Goal: Find specific fact: Find specific fact

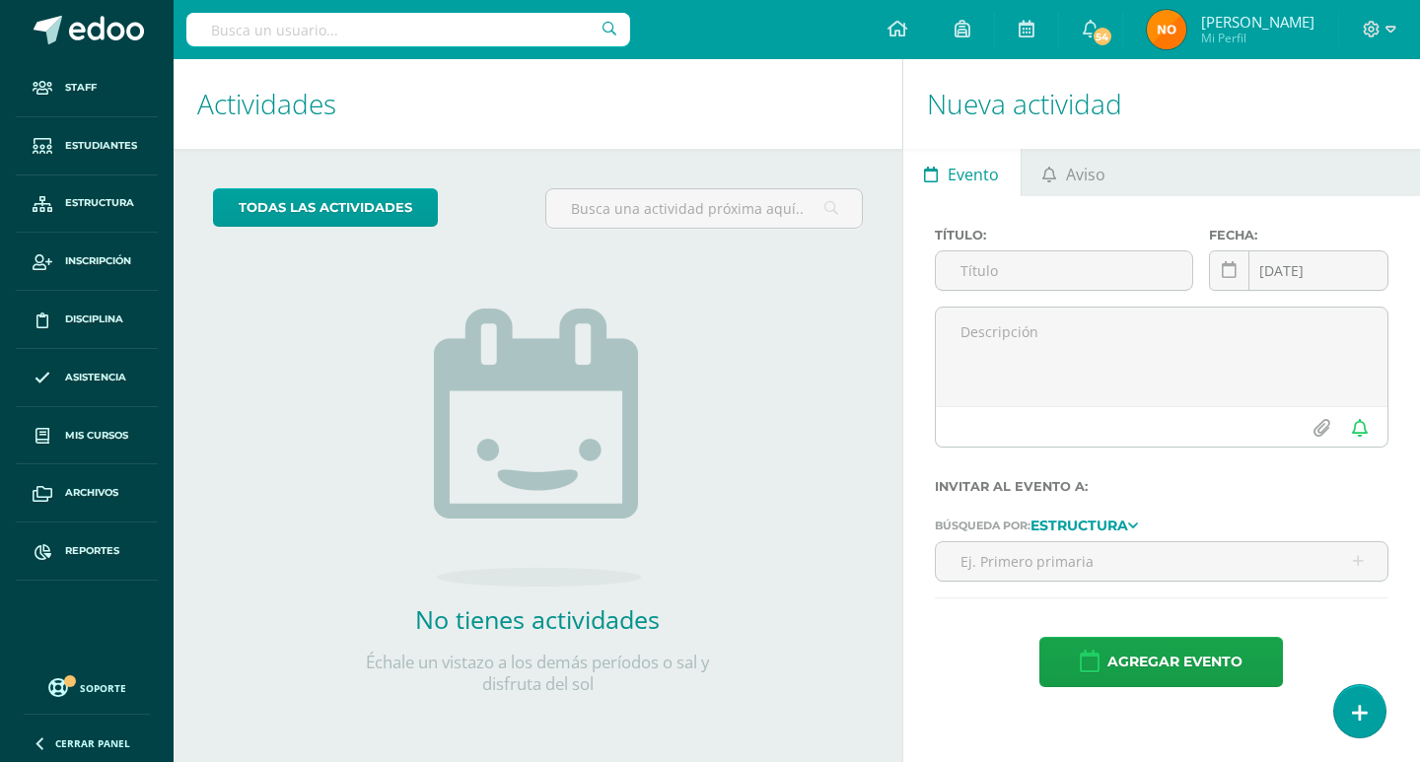
drag, startPoint x: 250, startPoint y: 23, endPoint x: 290, endPoint y: 37, distance: 42.1
click at [251, 25] on input "text" at bounding box center [408, 30] width 444 height 34
type input "giron rosales"
click at [105, 143] on span "Estudiantes" at bounding box center [101, 146] width 72 height 16
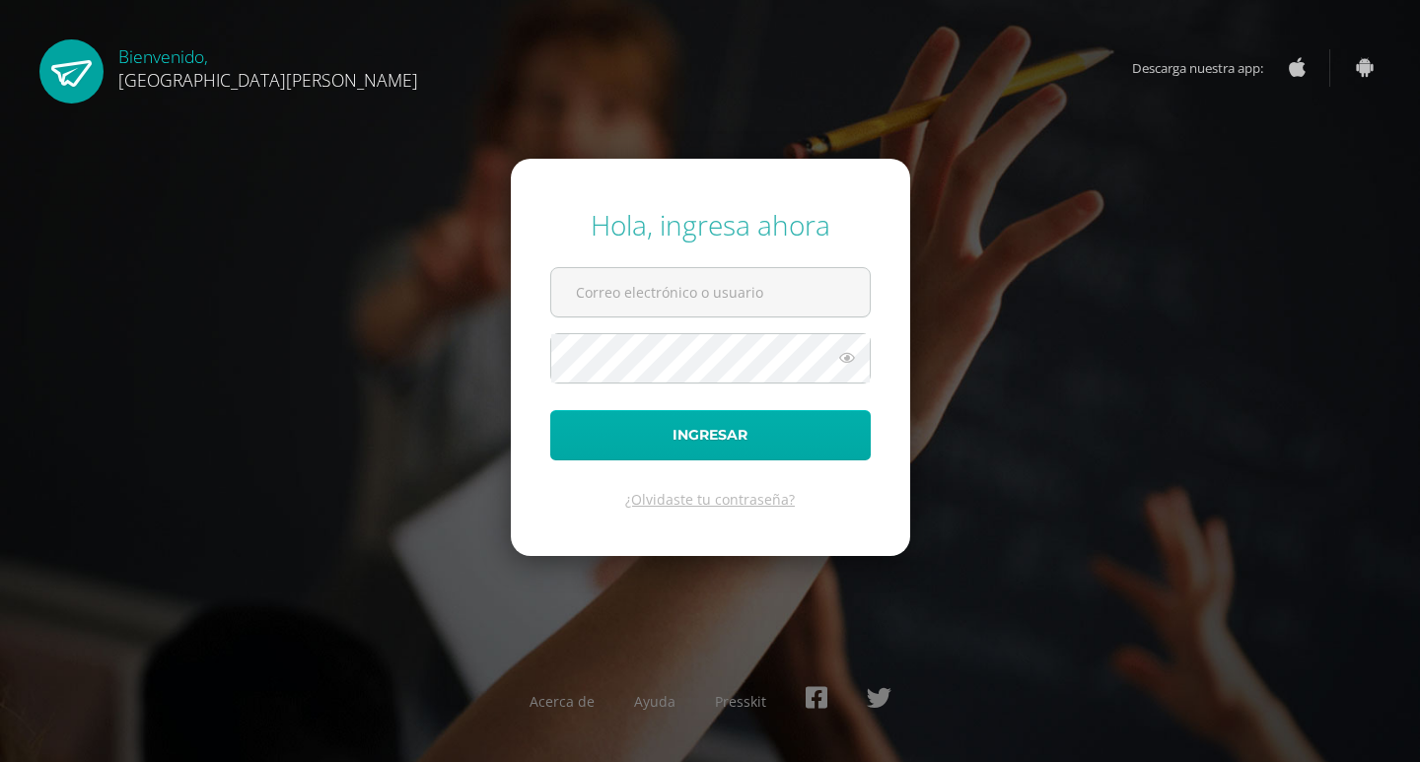
type input "[EMAIL_ADDRESS][DOMAIN_NAME]"
click at [708, 439] on button "Ingresar" at bounding box center [710, 435] width 321 height 50
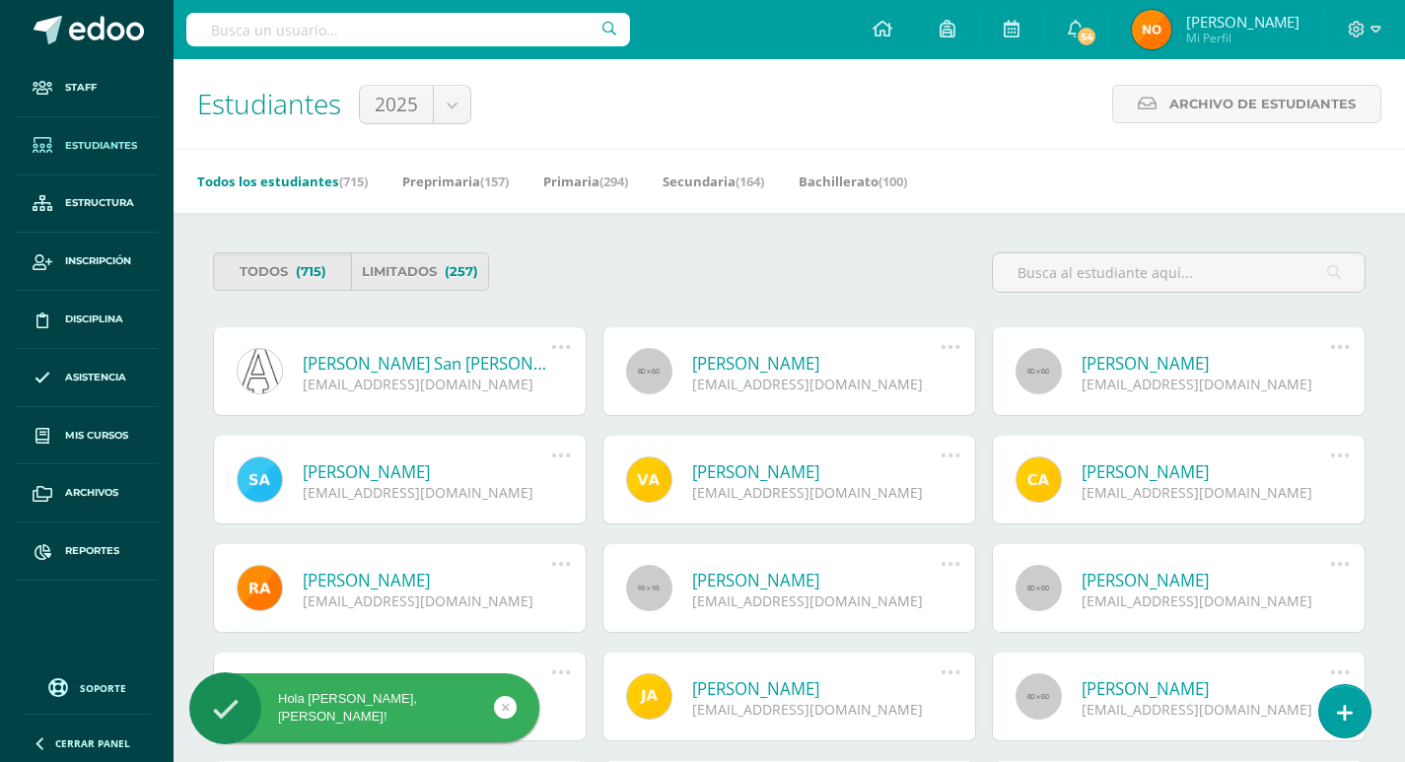
click at [257, 26] on input "text" at bounding box center [408, 30] width 444 height 34
type input "[PERSON_NAME]"
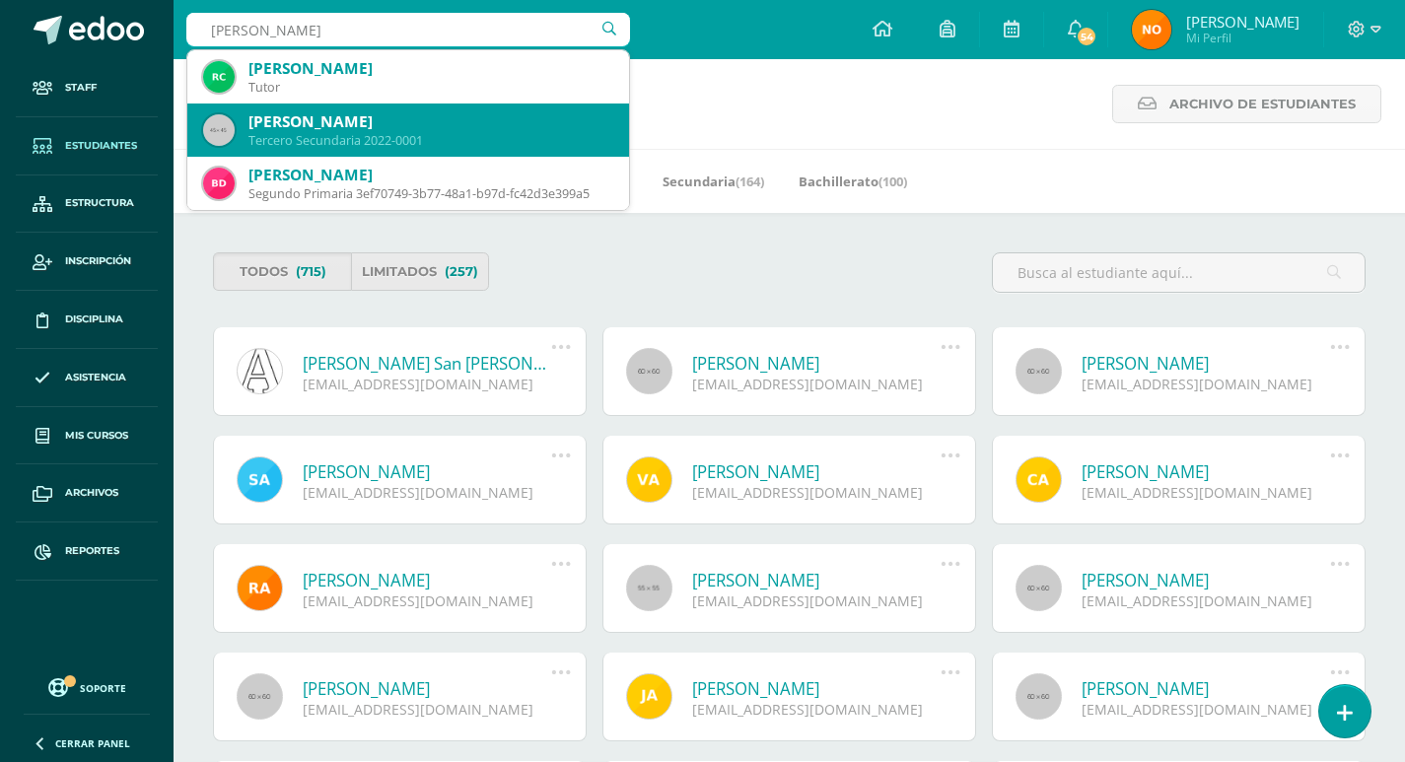
click at [343, 108] on div "[PERSON_NAME] Tercero Secundaria 2022-0001" at bounding box center [408, 130] width 410 height 53
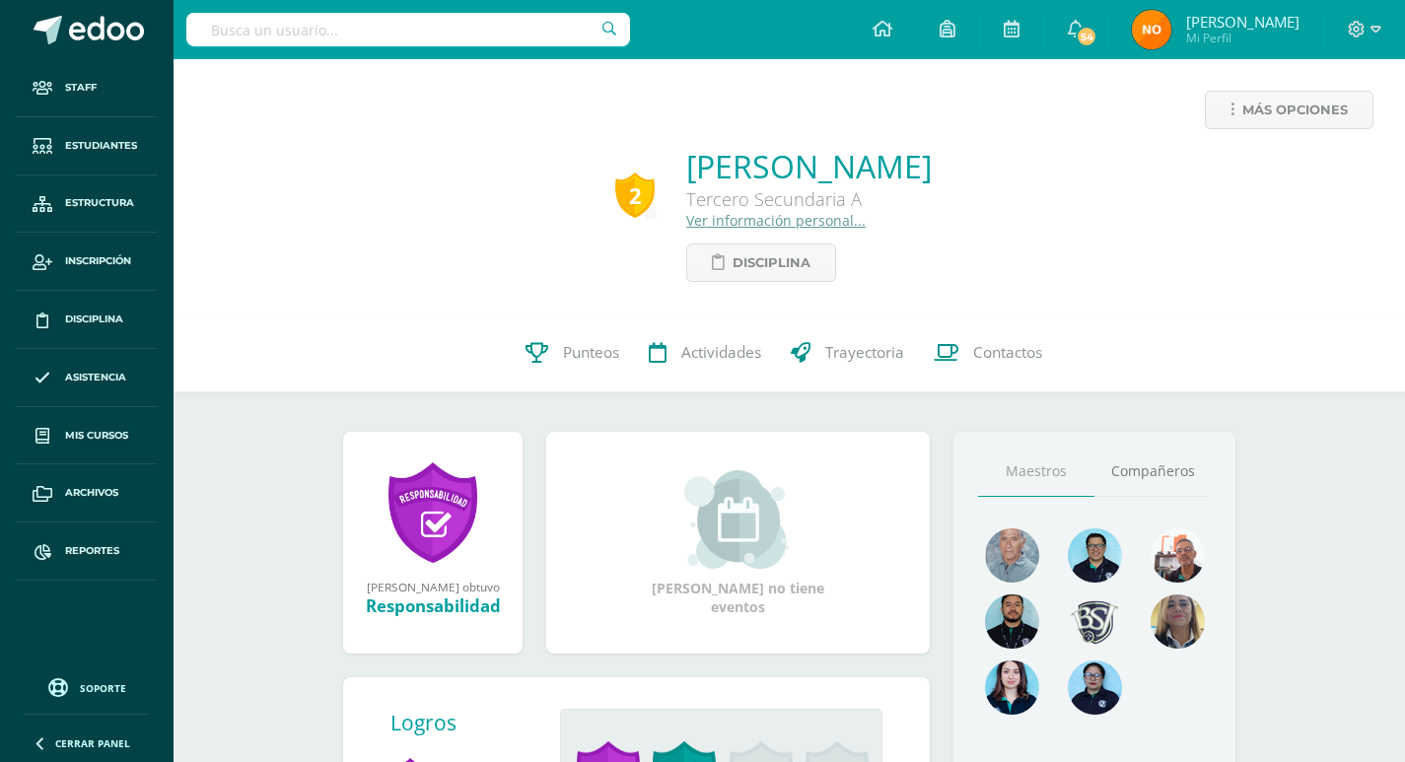
click at [686, 220] on link "Ver información personal..." at bounding box center [775, 220] width 179 height 19
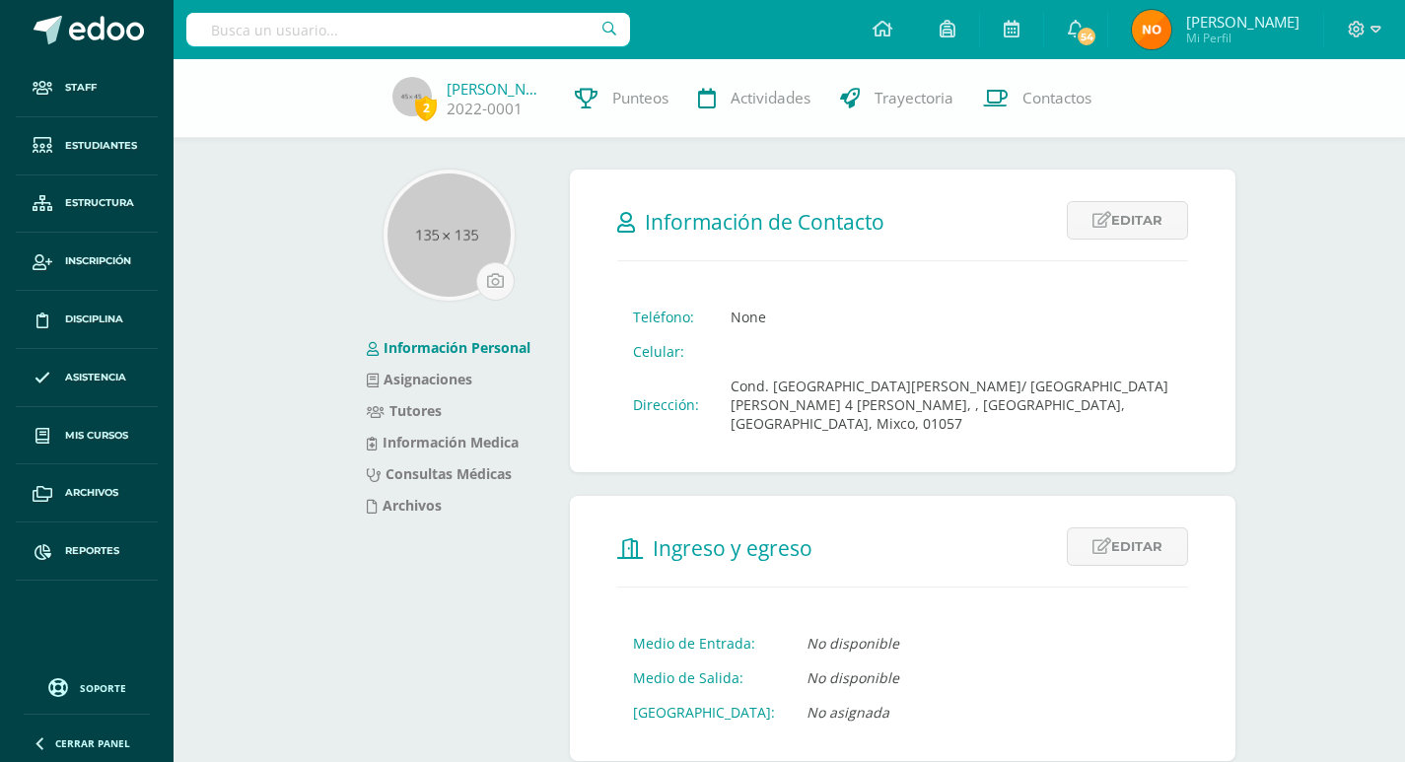
click at [684, 219] on span "Información de Contacto" at bounding box center [765, 222] width 240 height 28
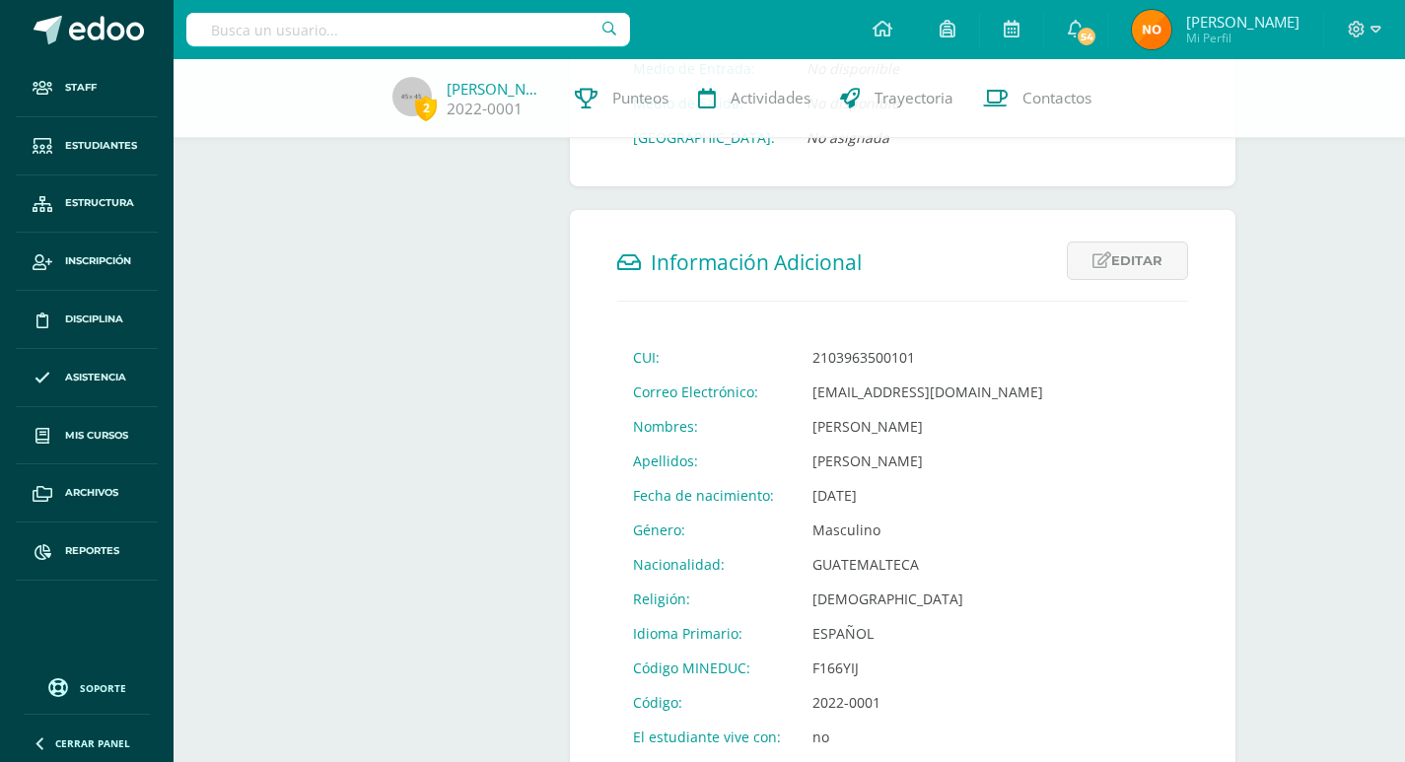
scroll to position [678, 0]
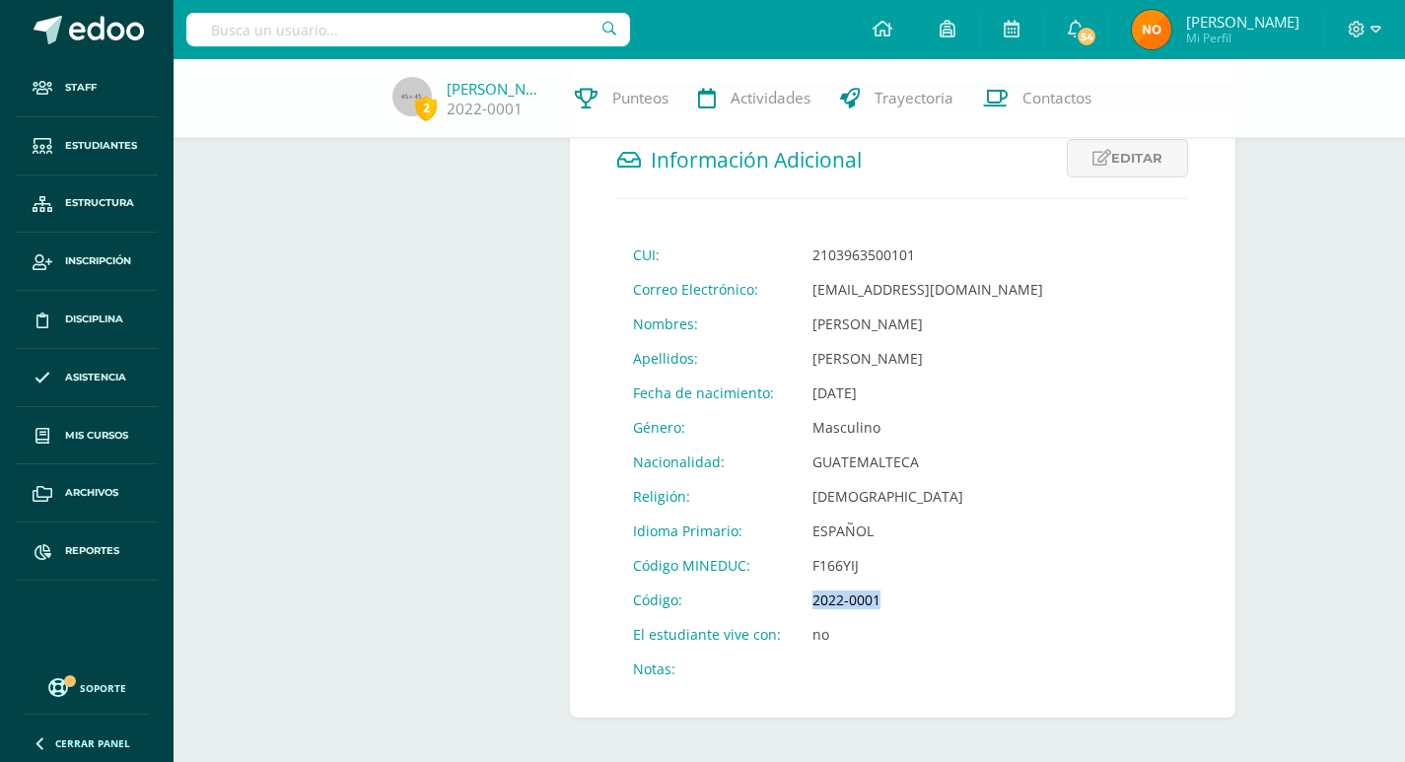
drag, startPoint x: 876, startPoint y: 582, endPoint x: 790, endPoint y: 597, distance: 87.1
click at [790, 597] on tr "Código: 2022-0001" at bounding box center [838, 600] width 442 height 35
copy tr "Código: 2022-0001"
